Goal: Task Accomplishment & Management: Manage account settings

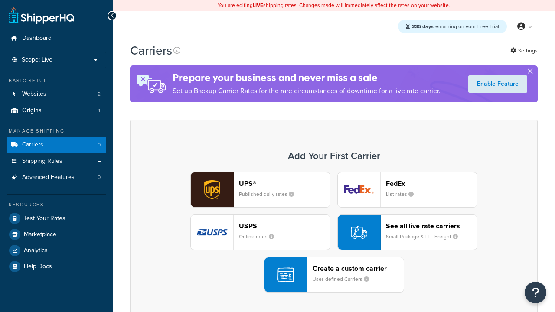
click at [260, 190] on div "UPS® Published daily rates" at bounding box center [284, 189] width 91 height 21
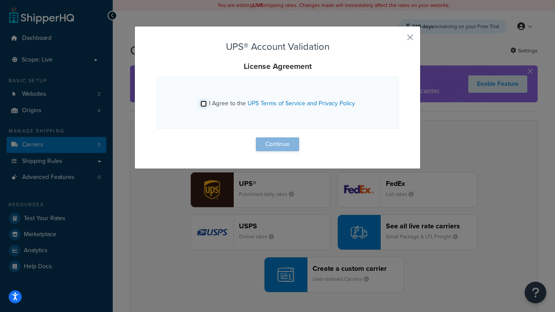
click at [203, 104] on input "I Agree to the UPS Terms of Service and Privacy Policy" at bounding box center [203, 104] width 7 height 7
checkbox input "true"
click at [277, 144] on button "Continue" at bounding box center [277, 144] width 43 height 14
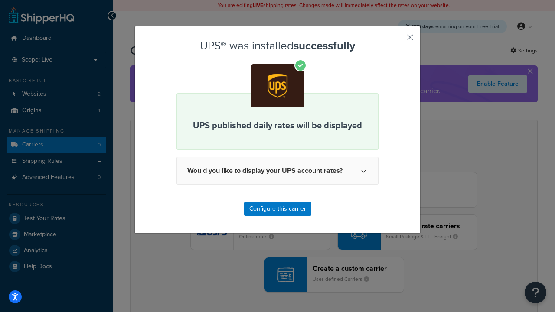
click at [397, 40] on button "button" at bounding box center [397, 40] width 2 height 2
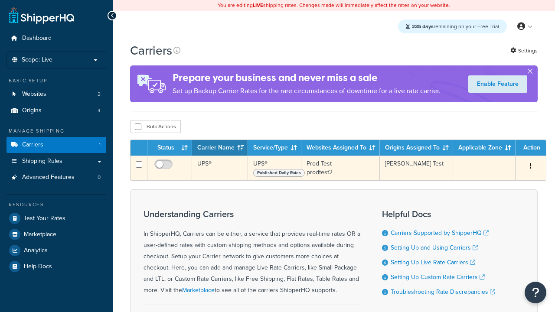
click at [531, 168] on icon "button" at bounding box center [531, 166] width 2 height 6
click at [0, 0] on link "Edit" at bounding box center [0, 0] width 0 height 0
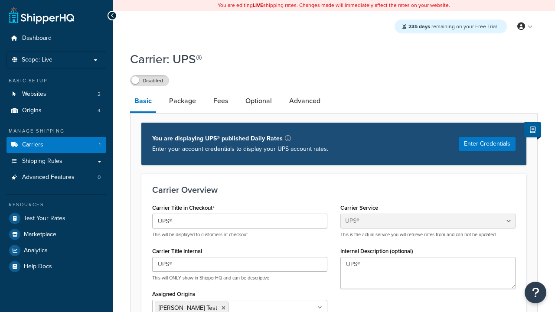
select select "ups"
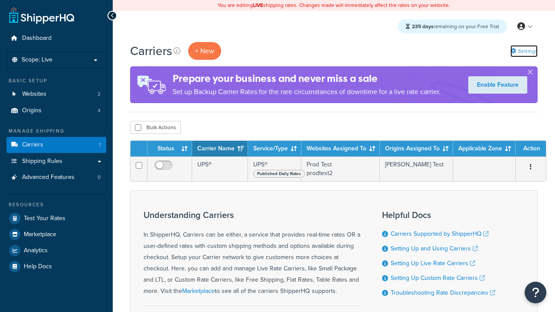
click at [523, 51] on link "Settings" at bounding box center [523, 51] width 27 height 12
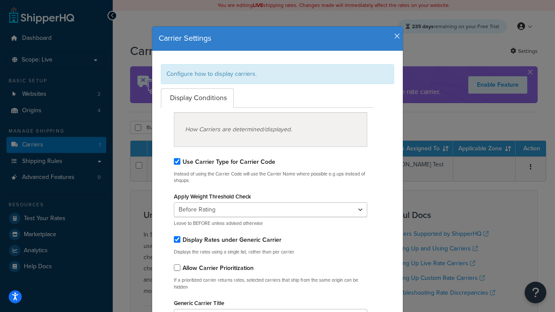
click at [277, 74] on div "Configure how to display carriers." at bounding box center [277, 74] width 233 height 20
click at [177, 161] on input "Use Carrier Type for Carrier Code" at bounding box center [177, 161] width 7 height 7
checkbox input "false"
click at [177, 239] on input "Display Rates under Generic Carrier" at bounding box center [177, 239] width 7 height 7
checkbox input "false"
